Goal: Information Seeking & Learning: Learn about a topic

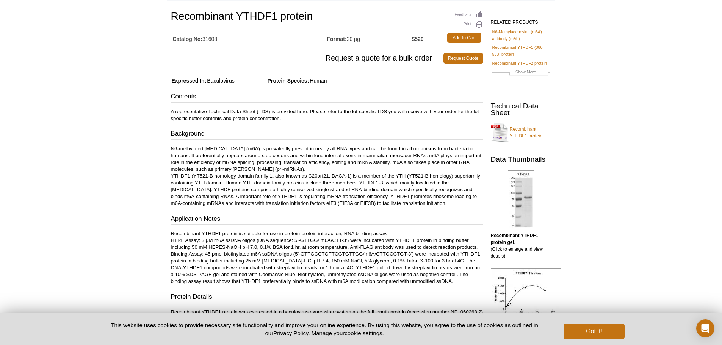
scroll to position [64, 0]
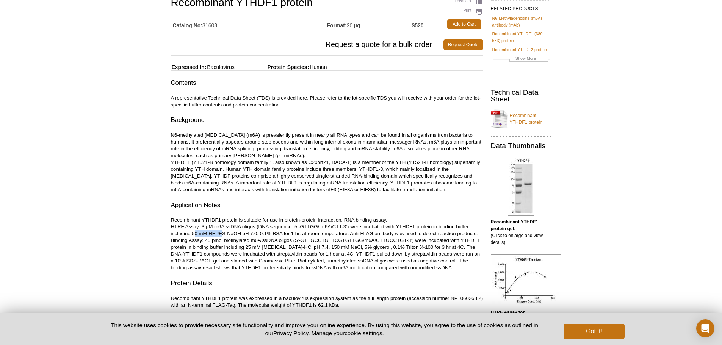
drag, startPoint x: 195, startPoint y: 233, endPoint x: 223, endPoint y: 233, distance: 28.0
click at [223, 233] on p "Recombinant YTHDF1 protein is suitable for use in protein-protein interaction, …" at bounding box center [327, 244] width 312 height 55
click at [243, 222] on p "Recombinant YTHDF1 protein is suitable for use in protein-protein interaction, …" at bounding box center [327, 244] width 312 height 55
click at [284, 221] on p "Recombinant YTHDF1 protein is suitable for use in protein-protein interaction, …" at bounding box center [327, 244] width 312 height 55
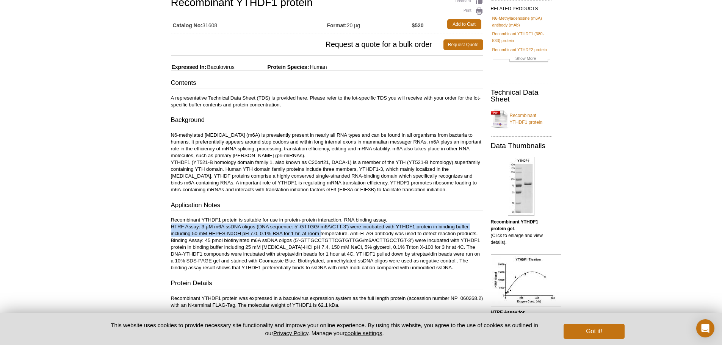
drag, startPoint x: 169, startPoint y: 228, endPoint x: 320, endPoint y: 236, distance: 151.8
click at [320, 236] on div "Feedback Print Recombinant YTHDF1 protein Catalog No: 31608 Format: 20 µg $520 …" at bounding box center [325, 346] width 316 height 702
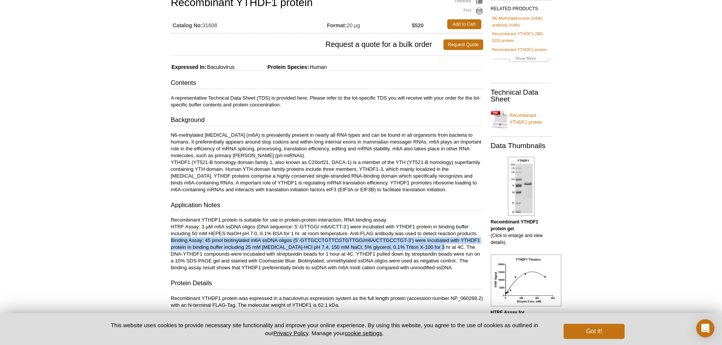
drag, startPoint x: 172, startPoint y: 242, endPoint x: 433, endPoint y: 249, distance: 261.9
click at [433, 249] on p "Recombinant YTHDF1 protein is suitable for use in protein-protein interaction, …" at bounding box center [327, 244] width 312 height 55
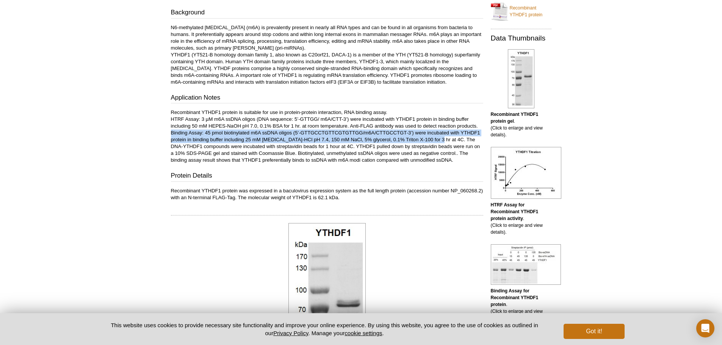
scroll to position [216, 0]
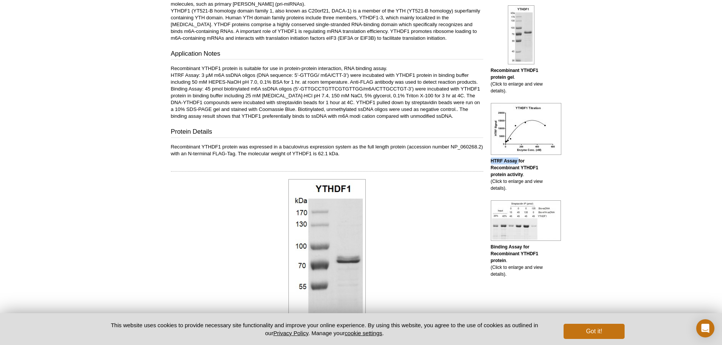
drag, startPoint x: 491, startPoint y: 162, endPoint x: 518, endPoint y: 163, distance: 27.7
click at [518, 163] on b "HTRF Assay for Recombinant YTHDF1 protein activity" at bounding box center [515, 167] width 48 height 19
copy b "HTRF Assay"
